Goal: Transaction & Acquisition: Purchase product/service

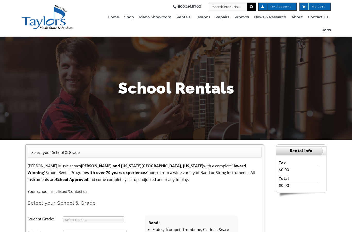
scroll to position [80, 0]
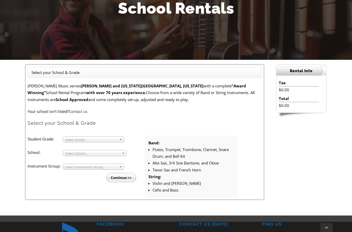
click at [62, 141] on label "Student Grade:" at bounding box center [45, 139] width 35 height 7
click at [73, 136] on link "Select Grade..." at bounding box center [93, 139] width 61 height 6
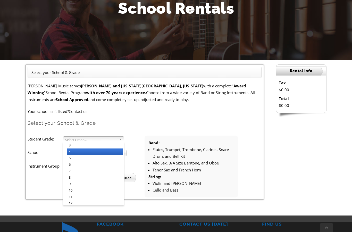
click at [67, 152] on li "4" at bounding box center [95, 152] width 56 height 6
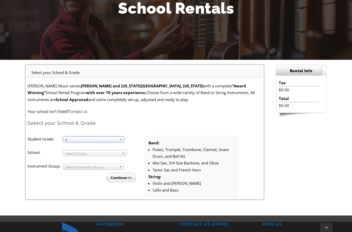
click at [68, 138] on span "4" at bounding box center [91, 140] width 52 height 6
click at [65, 154] on span "Select School..." at bounding box center [92, 153] width 55 height 6
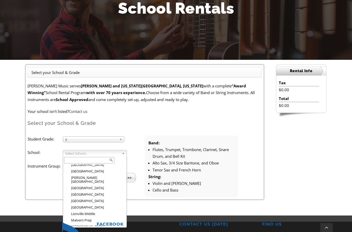
scroll to position [448, 0]
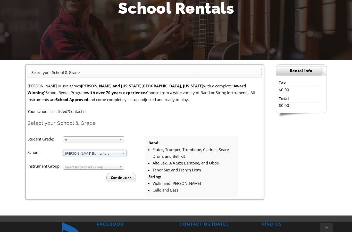
click at [73, 181] on ul "Student Grade: 3 4 5 6 7 8 9 10 11 12 5 3 4 5 6 7 8 9 10 11 12 School: Arcola M…" at bounding box center [145, 167] width 234 height 62
click at [69, 167] on span "Select Instrument Group..." at bounding box center [91, 167] width 52 height 6
click at [65, 168] on span "Select Instrument Group..." at bounding box center [91, 167] width 52 height 6
click at [74, 174] on li "Continue >>" at bounding box center [88, 176] width 113 height 13
click at [122, 179] on input "Continue >>" at bounding box center [122, 177] width 30 height 9
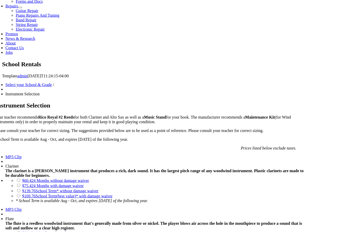
scroll to position [270, 0]
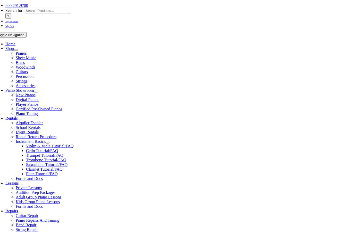
scroll to position [72, 0]
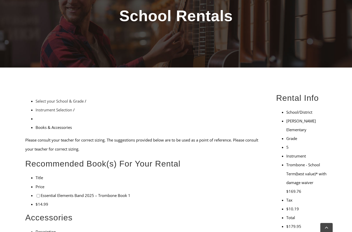
click at [36, 191] on li "Essential Elements Band 2025 – Trombone Book 1" at bounding box center [150, 195] width 229 height 9
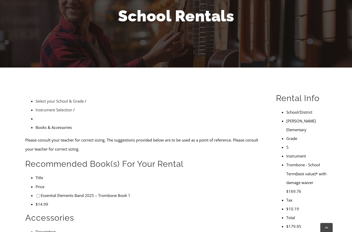
click at [37, 194] on input"] "checkbox" at bounding box center [38, 195] width 3 height 3
checkbox input"] "true"
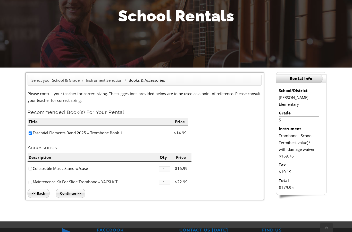
click at [31, 168] on input"] "checkbox" at bounding box center [30, 168] width 3 height 3
checkbox input"] "true"
click at [30, 181] on input"] "checkbox" at bounding box center [30, 182] width 3 height 3
checkbox input"] "true"
click at [63, 193] on input "Continue >>" at bounding box center [71, 193] width 30 height 9
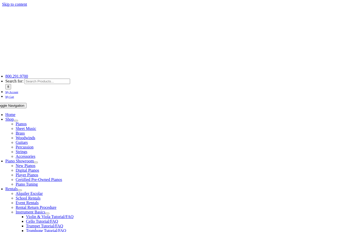
type input "1"
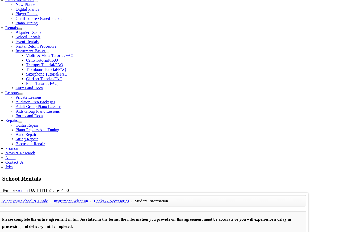
scroll to position [135, 0]
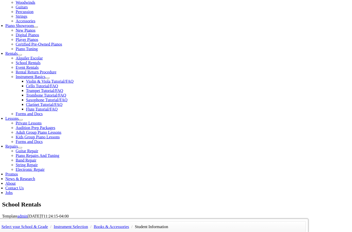
type input "A"
type input "[PERSON_NAME]"
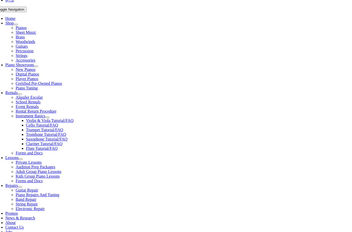
scroll to position [0, 0]
